Goal: Download file/media

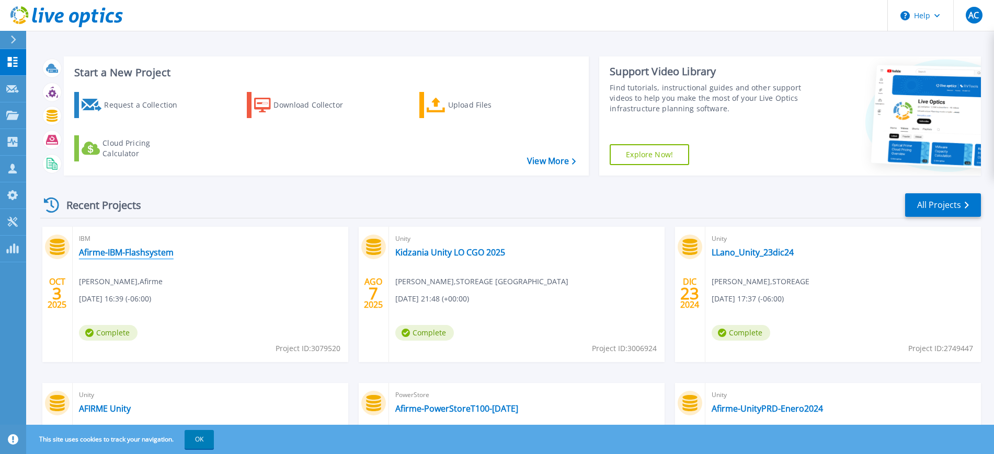
click at [146, 253] on link "Afirme-IBM-Flashsystem" at bounding box center [126, 252] width 95 height 10
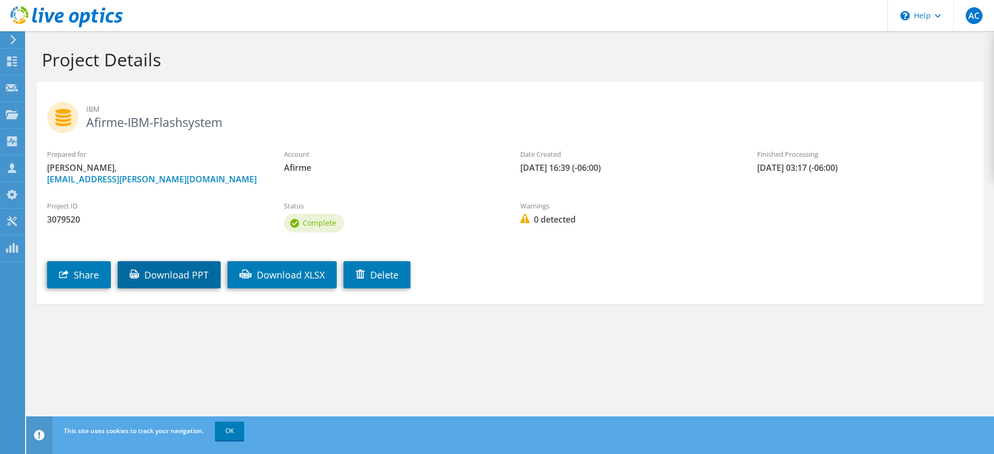
click at [186, 281] on link "Download PPT" at bounding box center [169, 274] width 103 height 27
click at [315, 277] on link "Download XLSX" at bounding box center [281, 274] width 109 height 27
